Goal: Information Seeking & Learning: Understand process/instructions

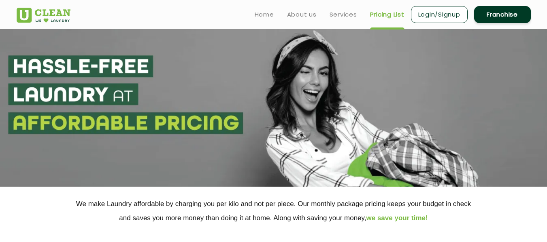
select select "68"
select select "432"
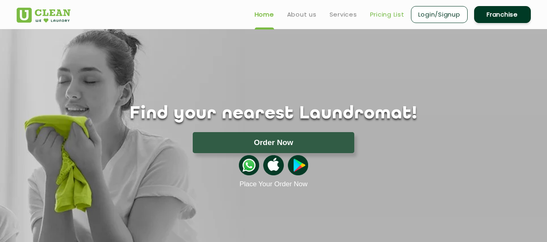
click at [397, 15] on link "Pricing List" at bounding box center [387, 15] width 34 height 10
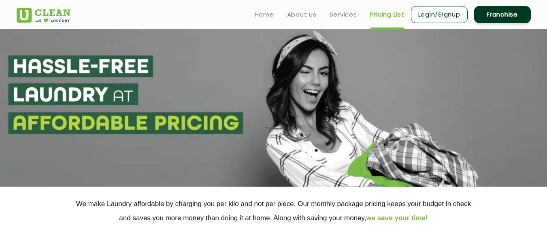
select select "0"
click at [65, 17] on img at bounding box center [44, 15] width 54 height 15
